Goal: Task Accomplishment & Management: Manage account settings

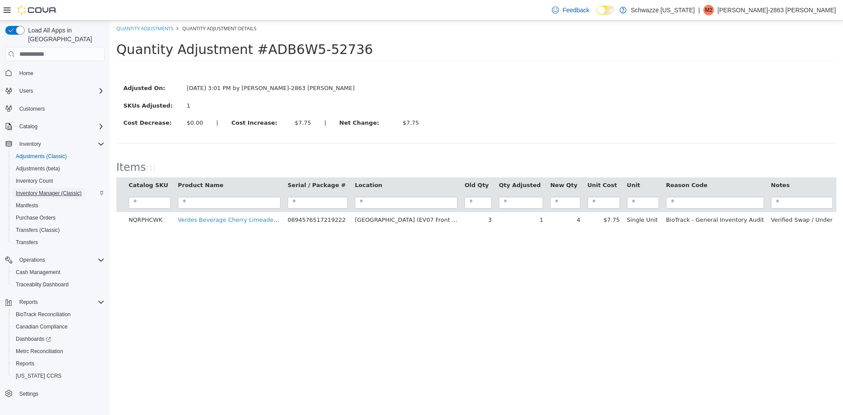
click at [52, 190] on span "Inventory Manager (Classic)" at bounding box center [49, 193] width 66 height 7
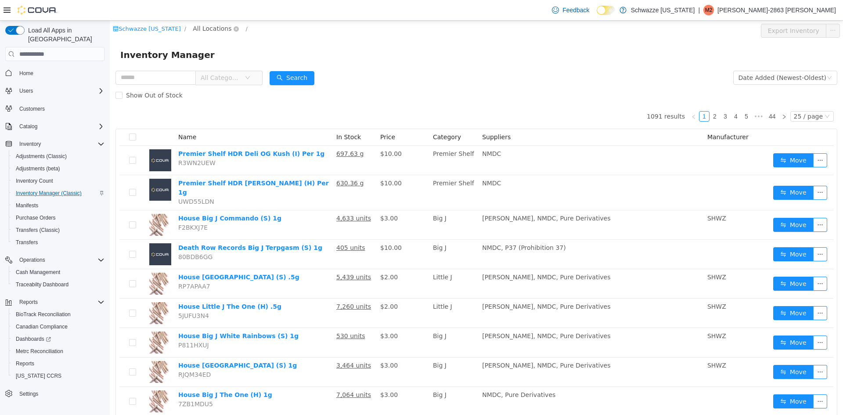
click at [210, 30] on span "All Locations" at bounding box center [212, 29] width 39 height 10
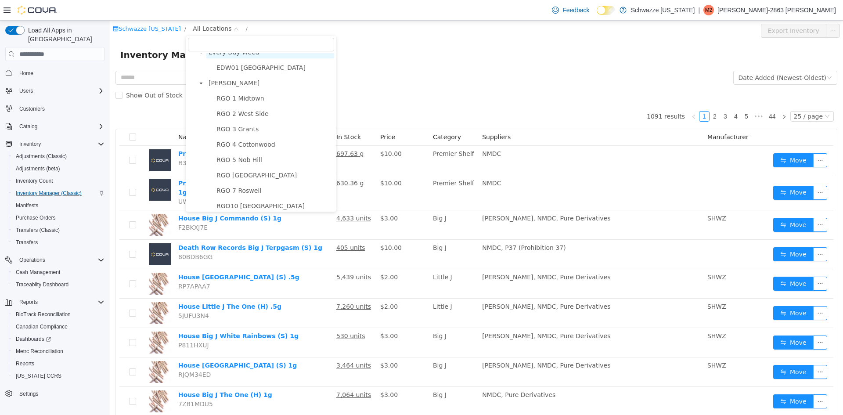
scroll to position [88, 0]
click at [227, 94] on span "EV07 [GEOGRAPHIC_DATA]" at bounding box center [258, 95] width 83 height 7
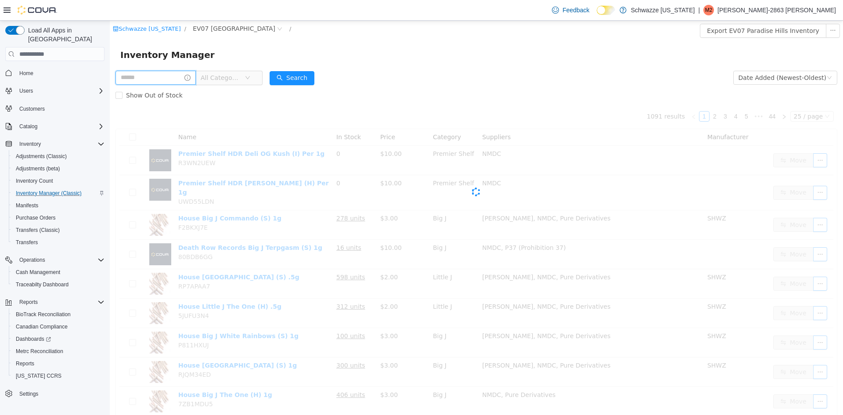
click at [168, 76] on input "text" at bounding box center [156, 78] width 80 height 14
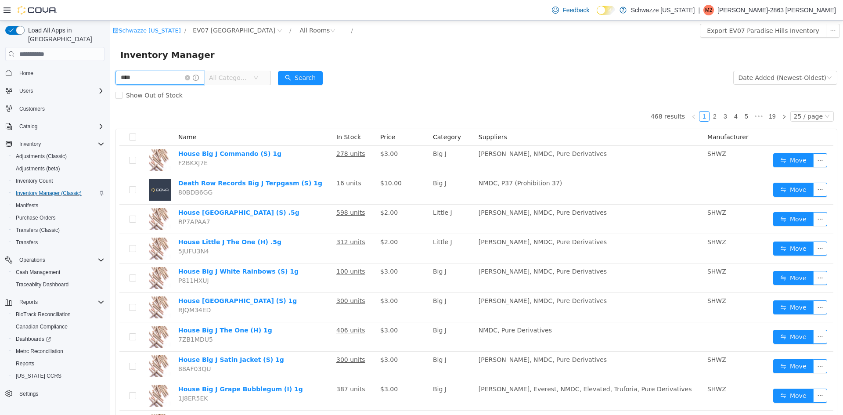
type input "****"
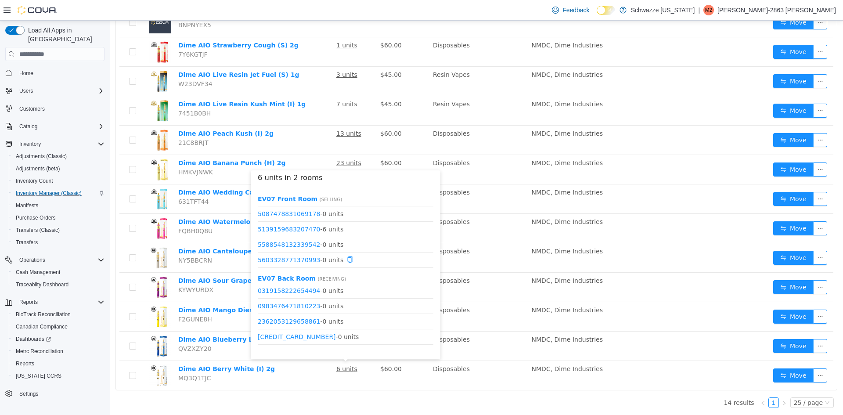
scroll to position [66, 0]
click at [384, 267] on span "5603328771370993 - 0 units" at bounding box center [346, 268] width 176 height 9
drag, startPoint x: 381, startPoint y: 279, endPoint x: 383, endPoint y: 299, distance: 19.8
click at [380, 287] on div "EV07 Back Room ( Receiving ) 0319158222654494 - 0 units 0983476471810223 - 0 un…" at bounding box center [346, 311] width 176 height 75
